Goal: Book appointment/travel/reservation

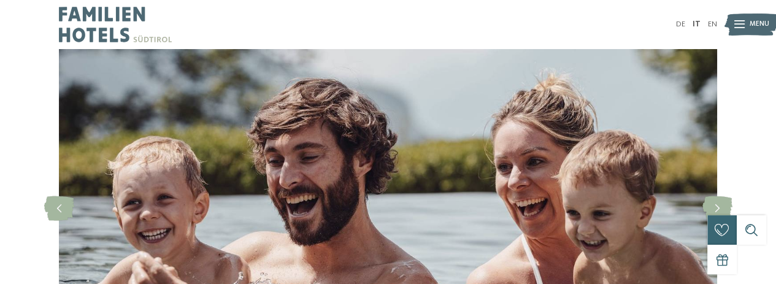
click at [755, 28] on span "Menu" at bounding box center [759, 25] width 20 height 10
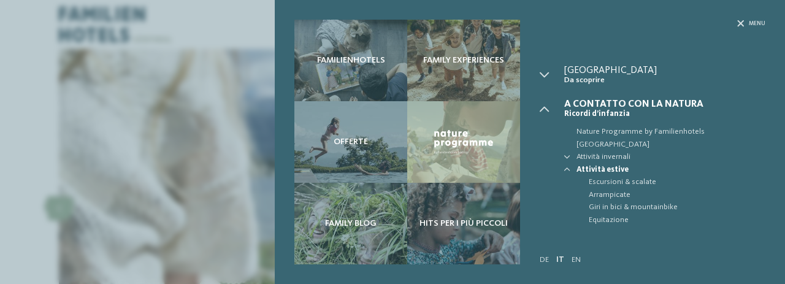
scroll to position [108, 0]
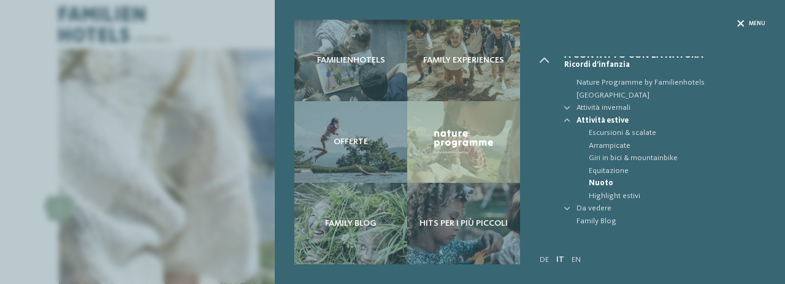
click at [744, 20] on div "Menu" at bounding box center [751, 24] width 28 height 8
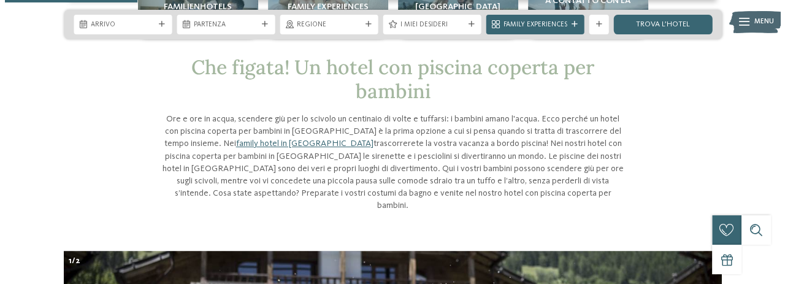
scroll to position [245, 0]
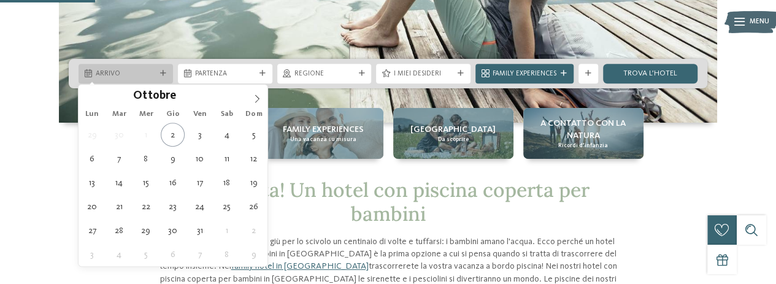
click at [163, 67] on div "Arrivo" at bounding box center [125, 74] width 94 height 20
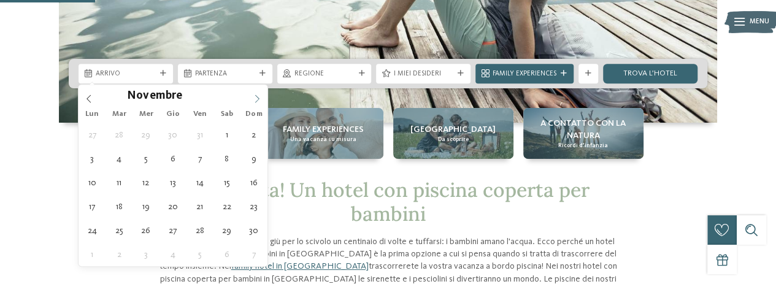
click at [257, 99] on icon at bounding box center [257, 98] width 9 height 9
click at [256, 99] on icon at bounding box center [257, 98] width 9 height 9
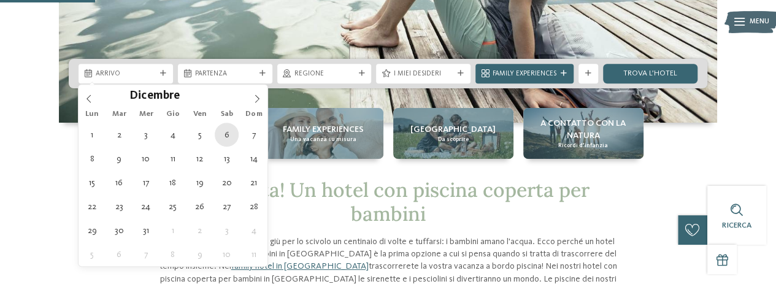
type div "[DATE]"
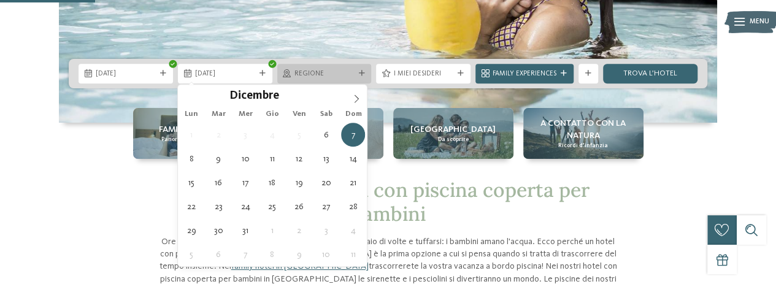
click at [324, 78] on span "Regione" at bounding box center [324, 74] width 60 height 10
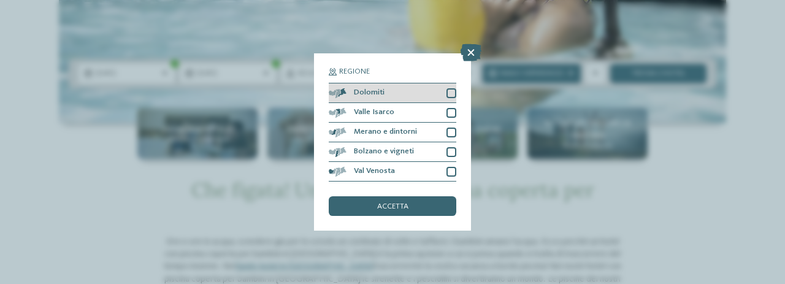
click at [423, 86] on div "Dolomiti" at bounding box center [393, 93] width 128 height 20
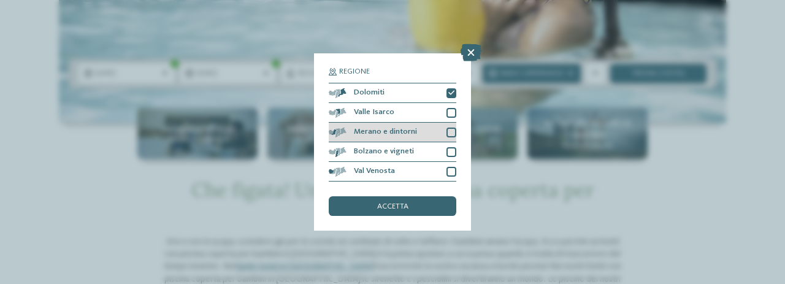
click at [437, 128] on div "Merano e dintorni" at bounding box center [393, 133] width 128 height 20
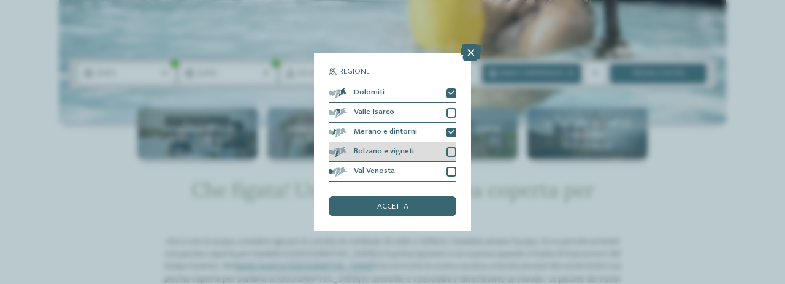
click at [433, 153] on div "Bolzano e vigneti" at bounding box center [393, 152] width 128 height 20
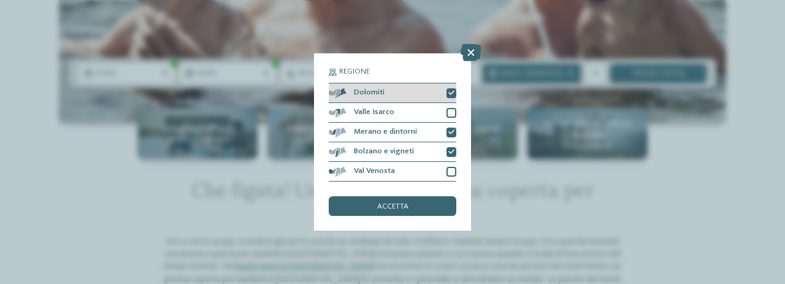
click at [427, 95] on div "Dolomiti" at bounding box center [393, 93] width 128 height 20
click at [410, 205] on div "accetta" at bounding box center [393, 206] width 128 height 20
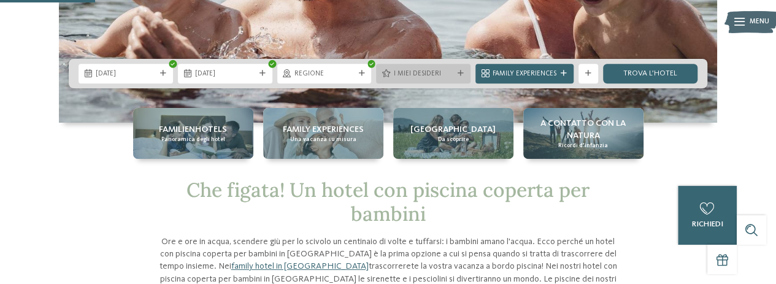
click at [458, 74] on icon at bounding box center [460, 74] width 6 height 6
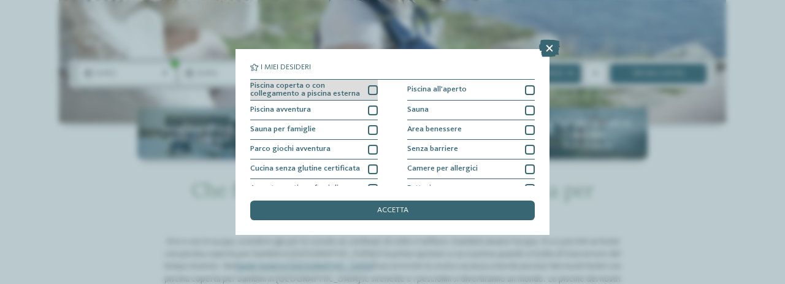
click at [359, 93] on div "Piscina coperta o con collegamento a piscina esterna" at bounding box center [314, 90] width 128 height 21
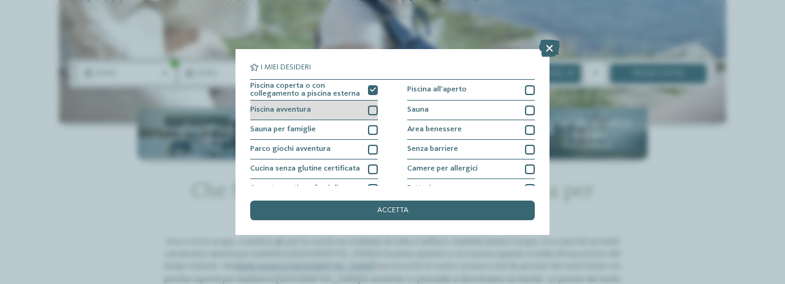
click at [359, 110] on div "Piscina avventura" at bounding box center [314, 111] width 128 height 20
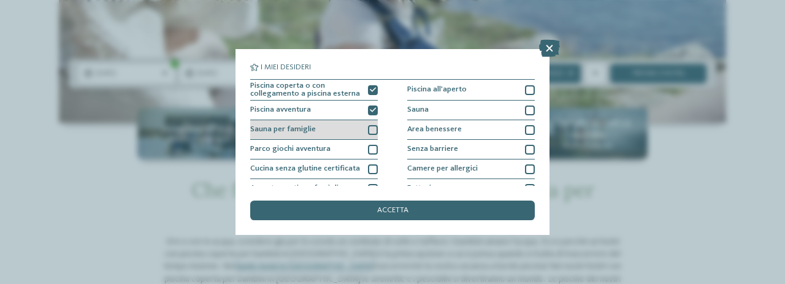
click at [356, 131] on div "Sauna per famiglie" at bounding box center [314, 130] width 128 height 20
click at [357, 131] on div "Sauna per famiglie" at bounding box center [314, 130] width 128 height 20
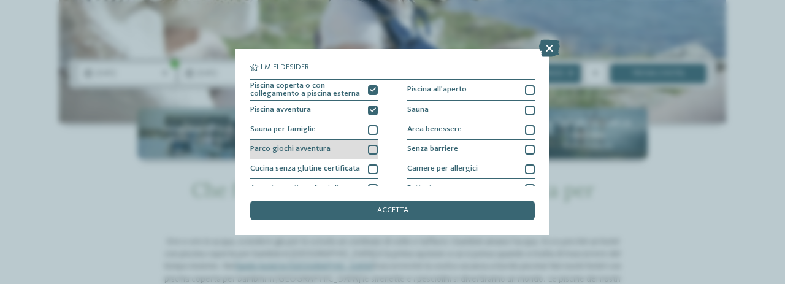
click at [359, 145] on div "Parco giochi avventura" at bounding box center [314, 150] width 128 height 20
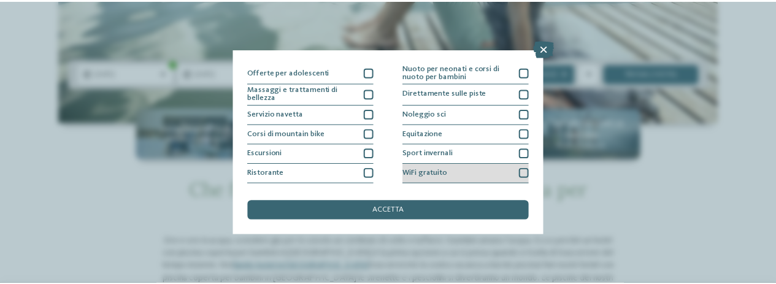
scroll to position [231, 0]
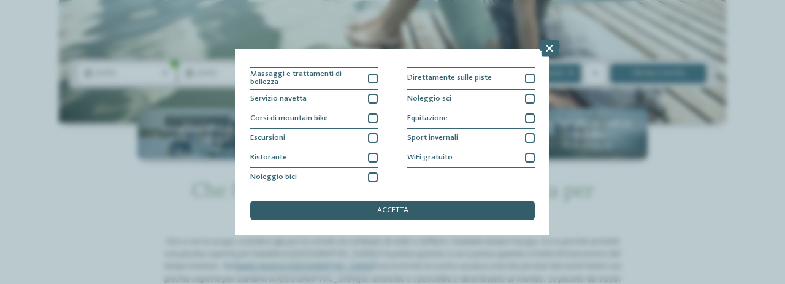
click at [387, 203] on div "accetta" at bounding box center [392, 210] width 284 height 20
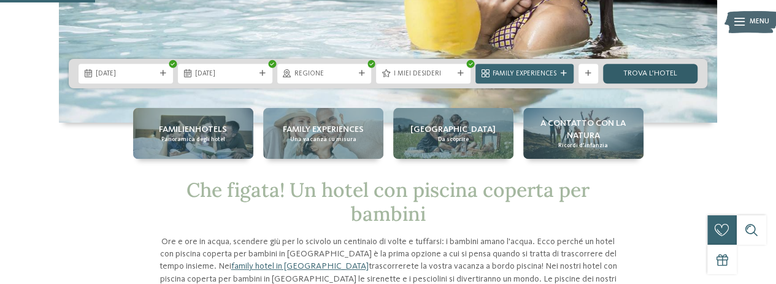
click at [652, 68] on link "trova l’hotel" at bounding box center [650, 74] width 94 height 20
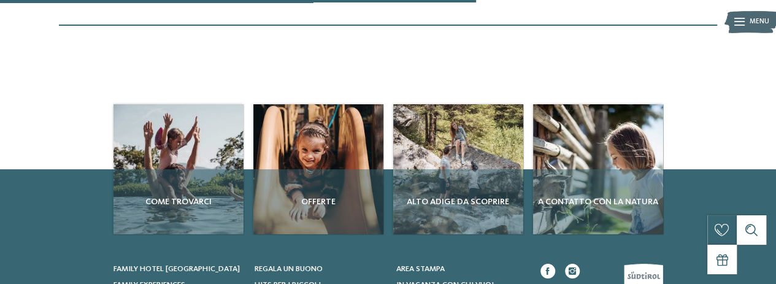
scroll to position [450, 0]
